Goal: Information Seeking & Learning: Learn about a topic

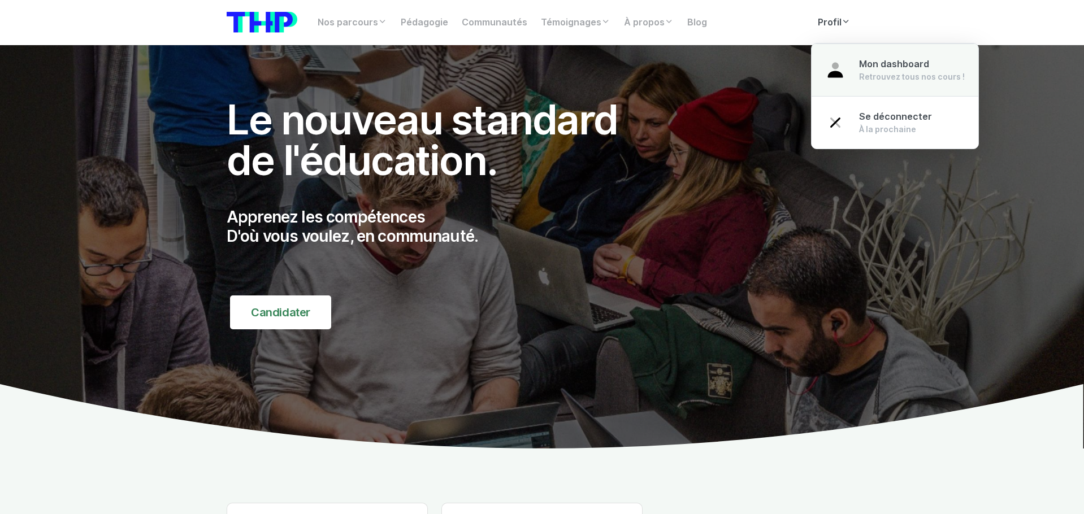
click at [859, 67] on span "Mon dashboard" at bounding box center [894, 64] width 70 height 11
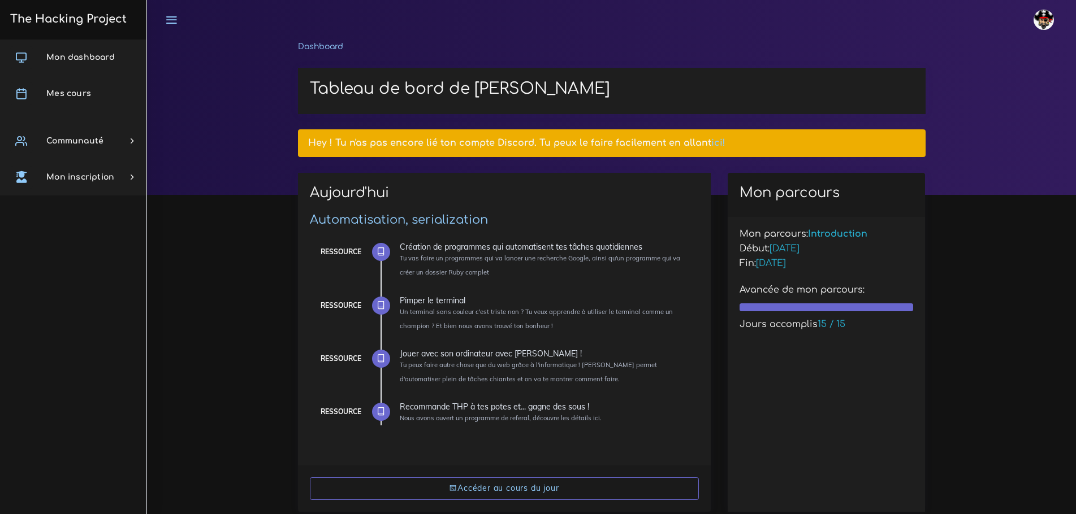
click at [75, 86] on link "Mes cours" at bounding box center [73, 94] width 146 height 36
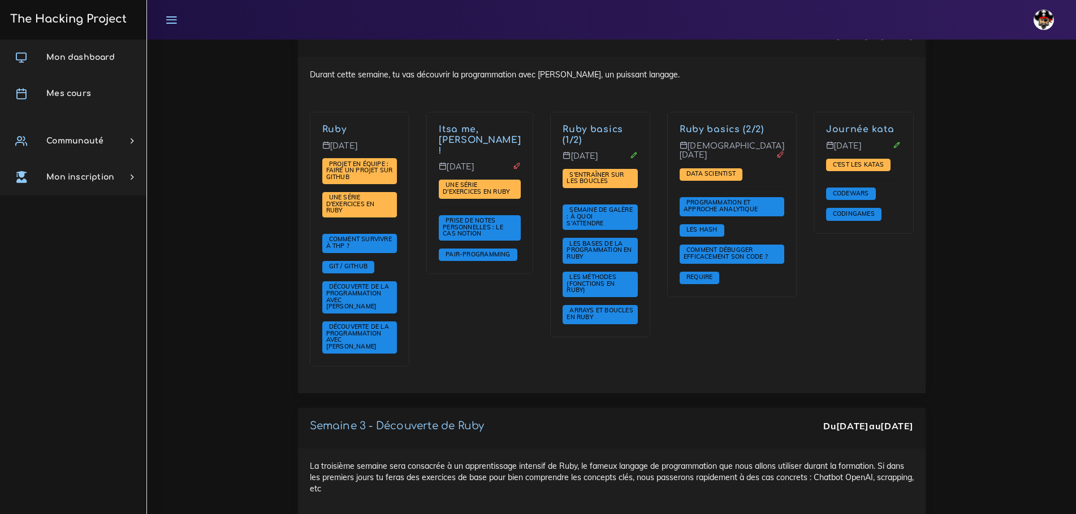
scroll to position [848, 0]
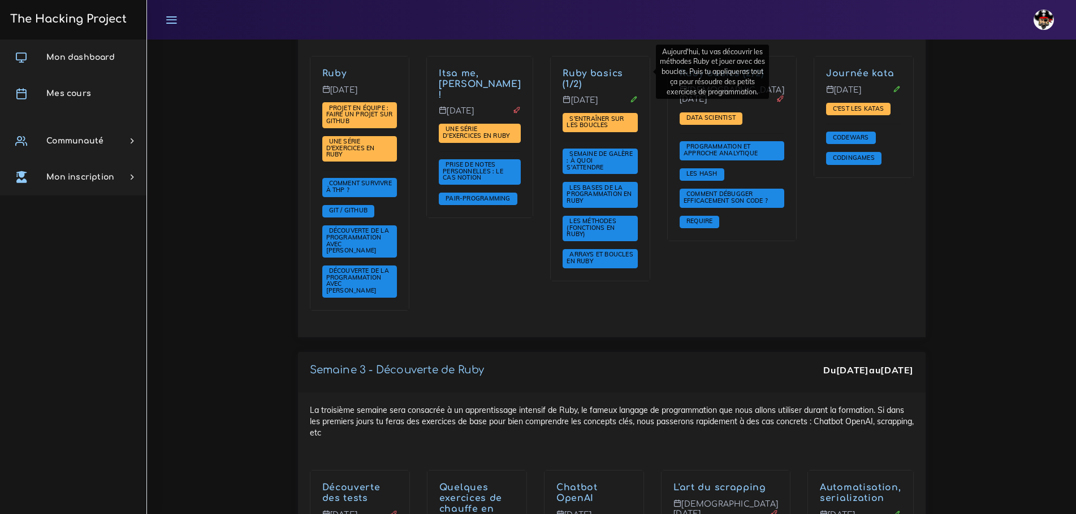
click at [607, 72] on link "Ruby basics (1/2)" at bounding box center [592, 78] width 60 height 21
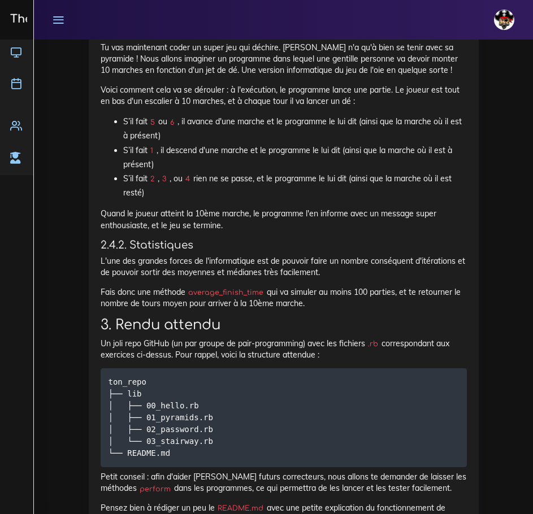
scroll to position [2318, 0]
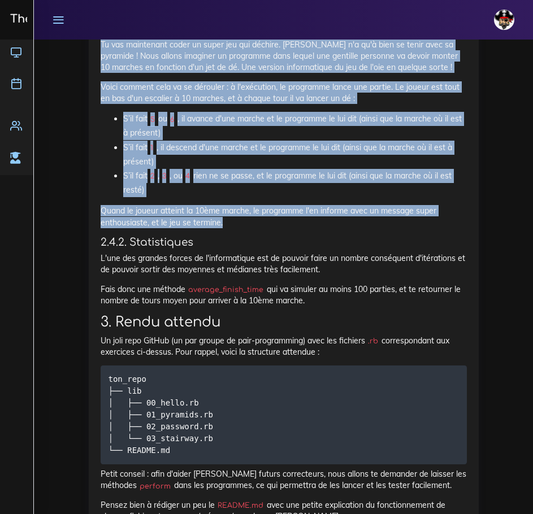
drag, startPoint x: 100, startPoint y: 240, endPoint x: 288, endPoint y: 421, distance: 260.3
copy div "Tu vas maintenant coder un super jeu qui déchire. [PERSON_NAME] n'a qu'à bien s…"
